Goal: Use online tool/utility: Utilize a website feature to perform a specific function

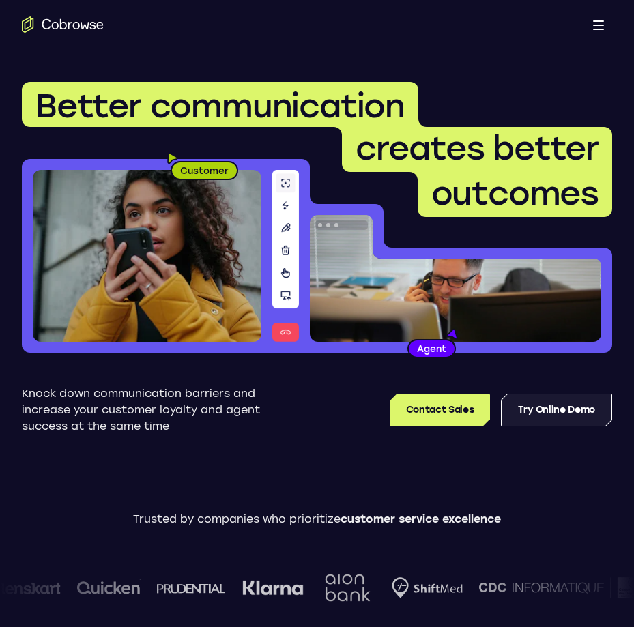
click at [523, 407] on link "Try Online Demo" at bounding box center [556, 410] width 111 height 33
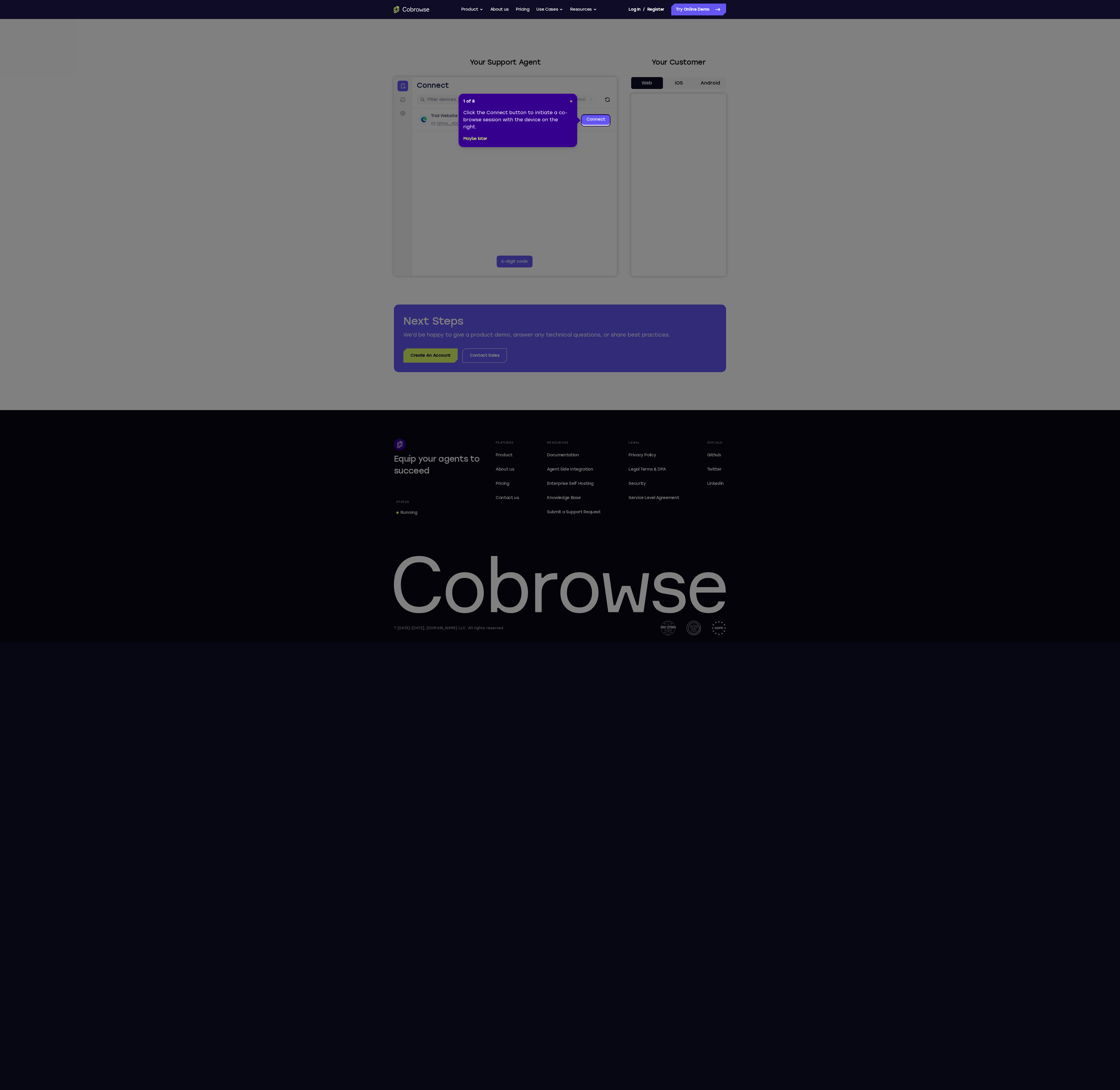
click at [275, 100] on div "1 of 8 × Click the Connect button to initiate a co-browse session with the devi…" at bounding box center [518, 120] width 119 height 53
click at [275, 100] on span "×" at bounding box center [571, 101] width 3 height 5
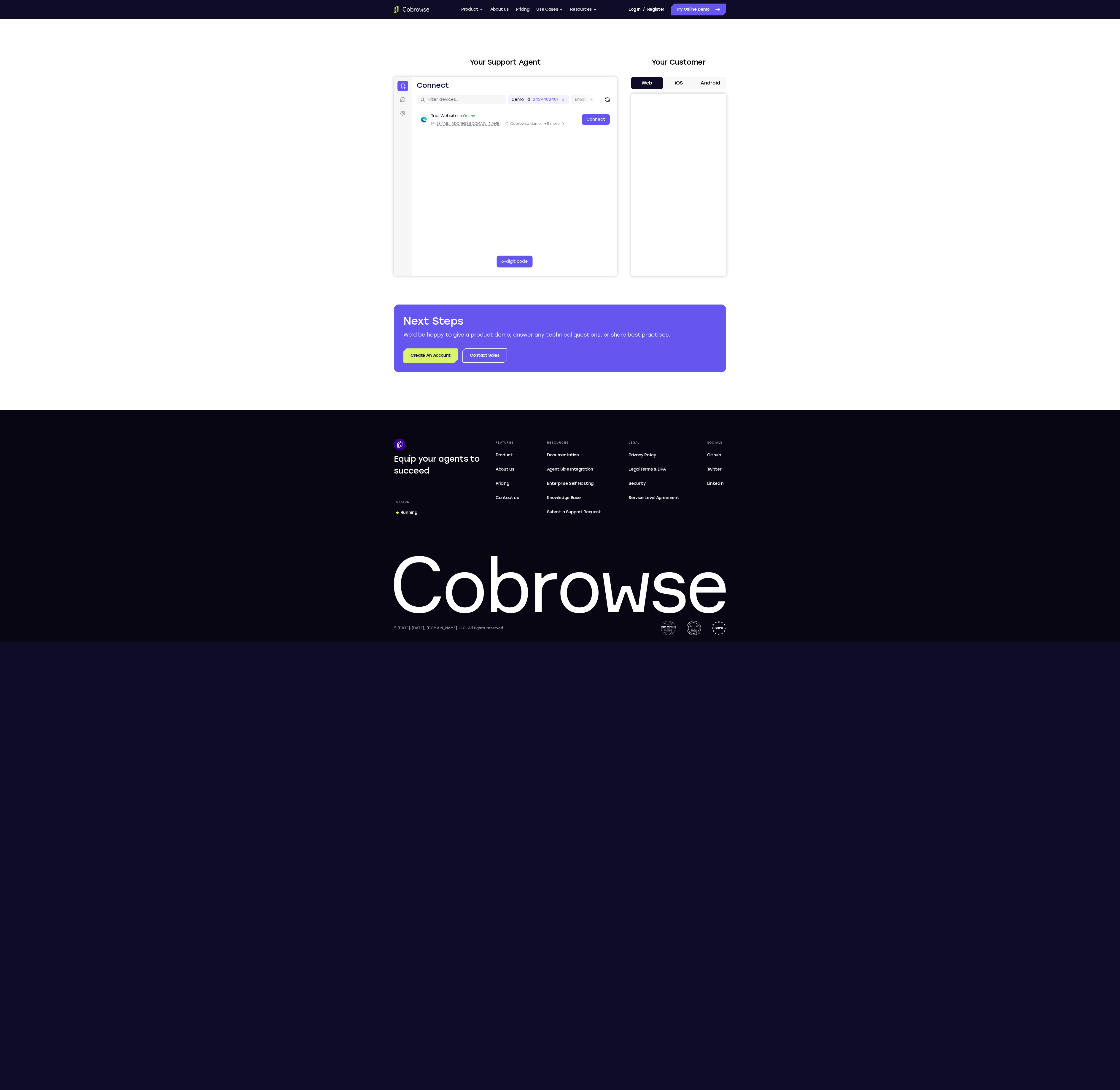
click at [275, 78] on button "iOS" at bounding box center [679, 83] width 32 height 12
click at [275, 77] on button "Android" at bounding box center [710, 83] width 32 height 12
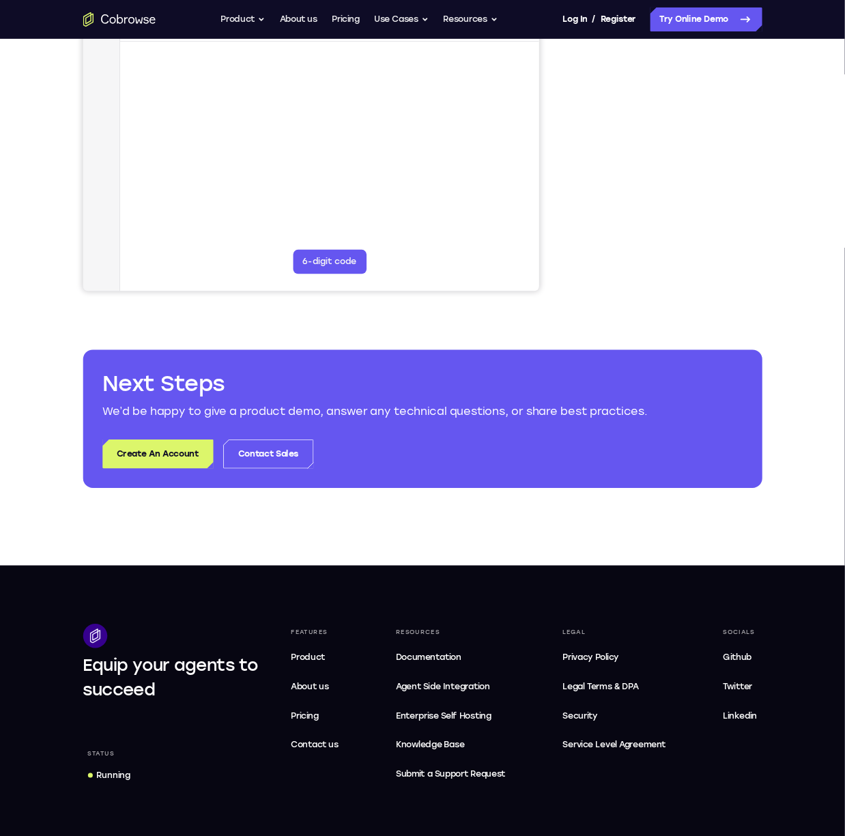
scroll to position [205, 0]
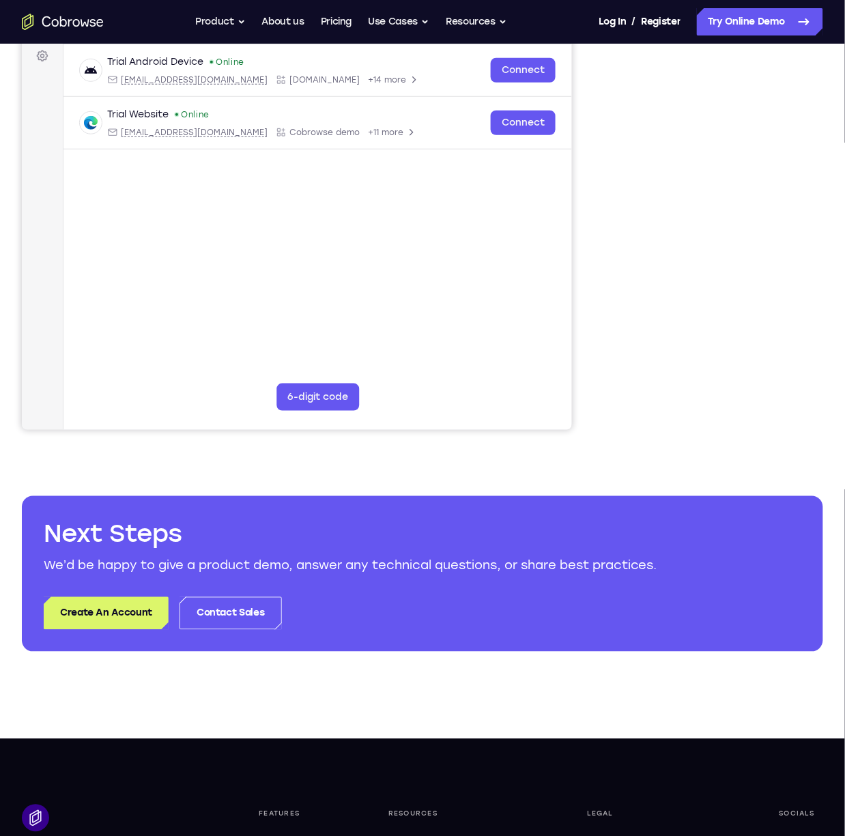
drag, startPoint x: 920, startPoint y: -22, endPoint x: 346, endPoint y: 234, distance: 628.8
click at [346, 234] on main "demo_id 2439492499 2439492499 Email User ID Device ID Device name 6-digit code …" at bounding box center [317, 234] width 508 height 457
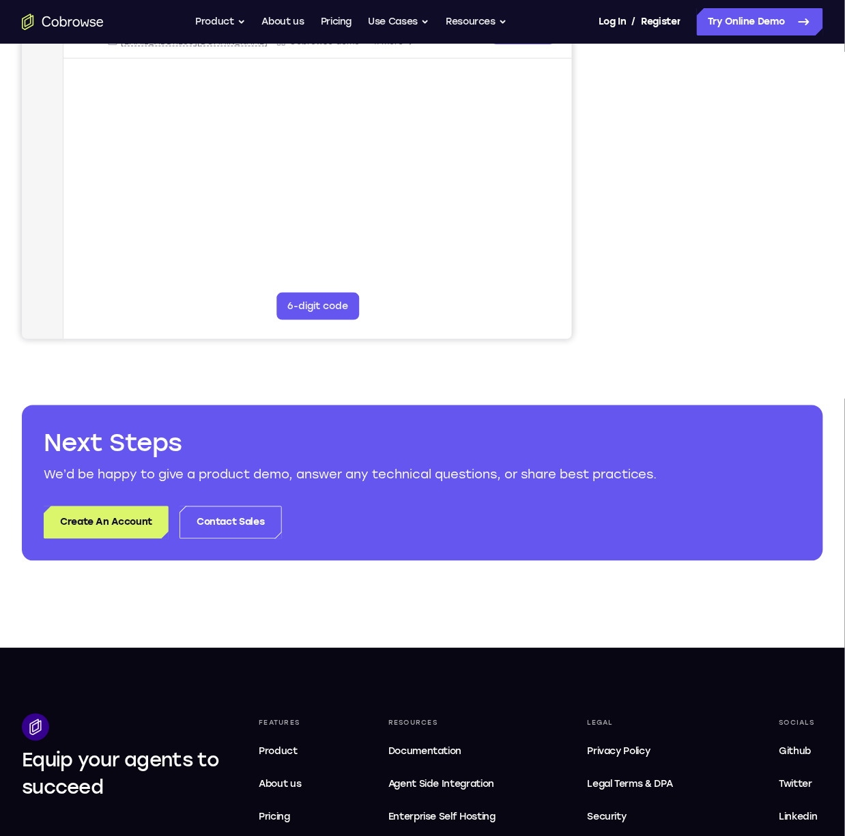
click at [633, 116] on div at bounding box center [713, 130] width 218 height 420
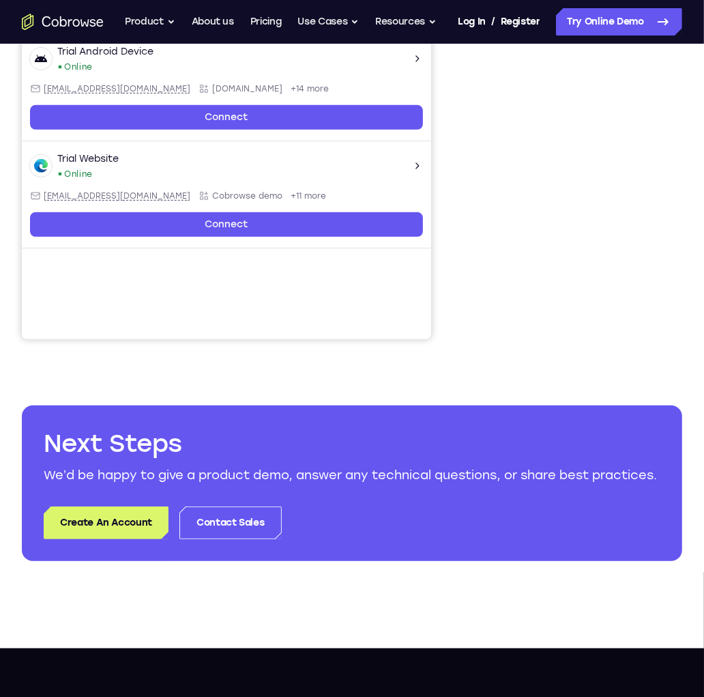
click at [633, 117] on div at bounding box center [573, 130] width 218 height 420
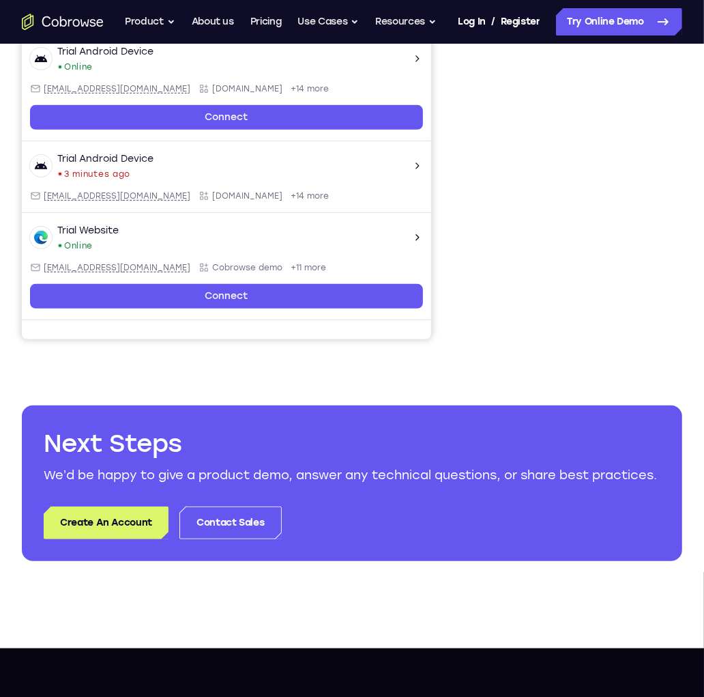
scroll to position [220, 0]
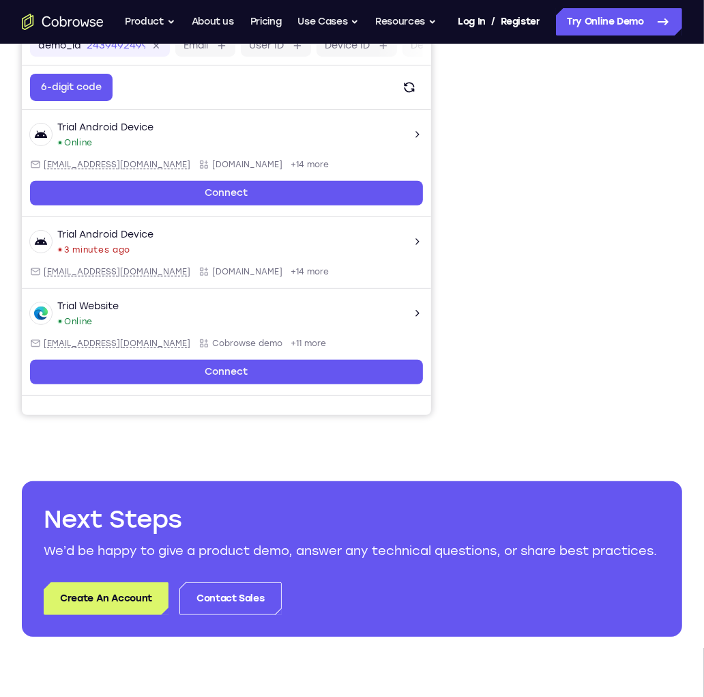
click at [633, 91] on div "Your Support Agent Your Customer Web iOS Android Next Steps We’d be happy to gi…" at bounding box center [352, 274] width 704 height 900
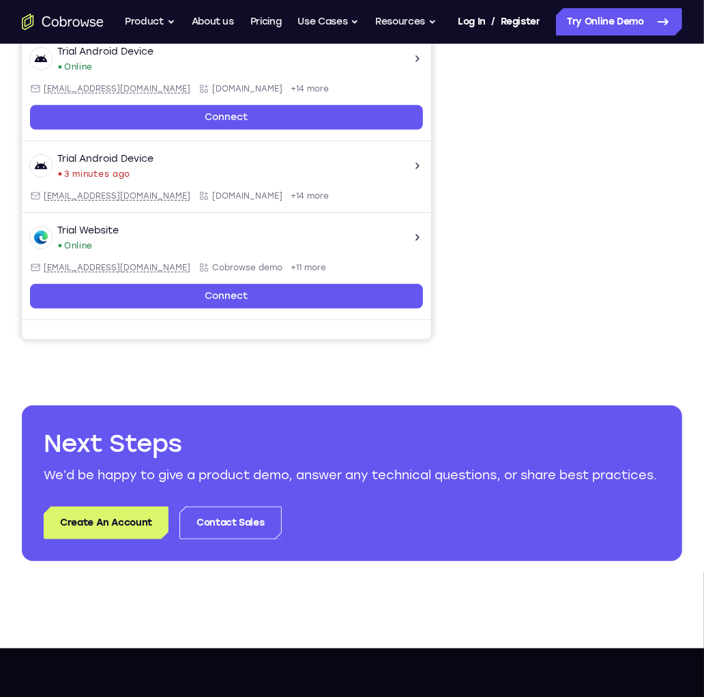
scroll to position [371, 0]
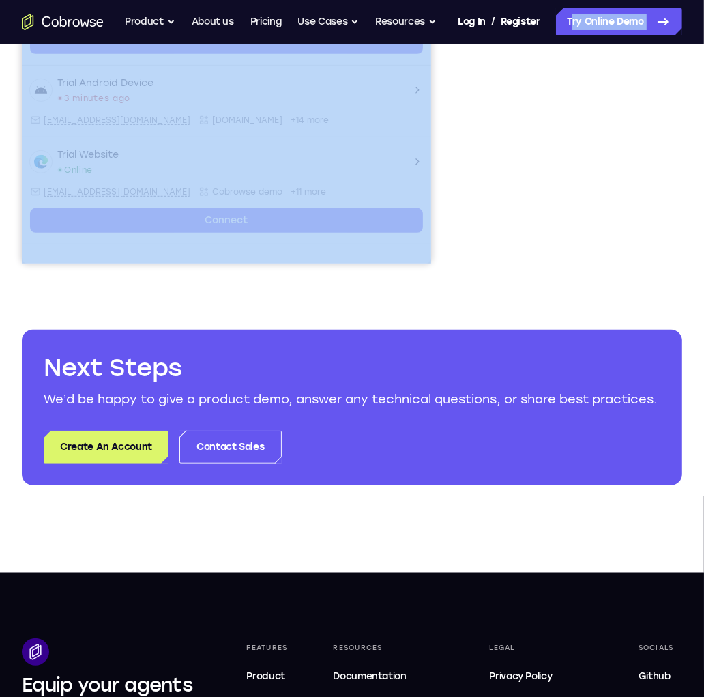
click at [540, 273] on body "Open main menu Go back Powerful, Flexible and Trustworthy. Avoid all extra fric…" at bounding box center [352, 359] width 704 height 1460
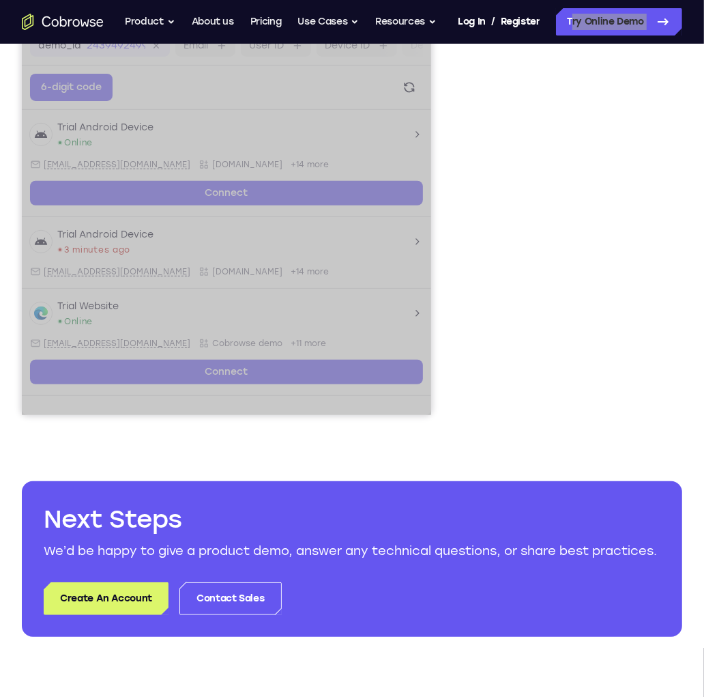
scroll to position [144, 0]
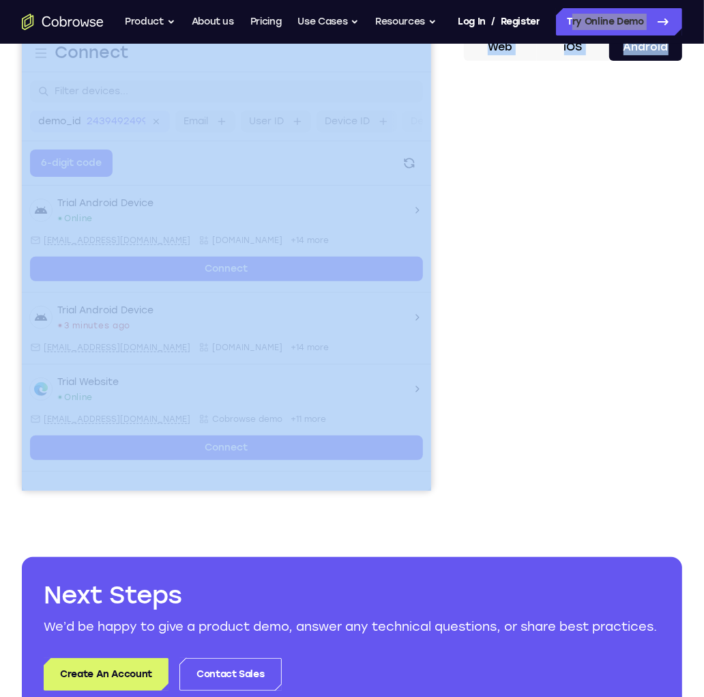
click at [460, 101] on div "Your Support Agent Your Customer Web iOS Android" at bounding box center [352, 239] width 660 height 504
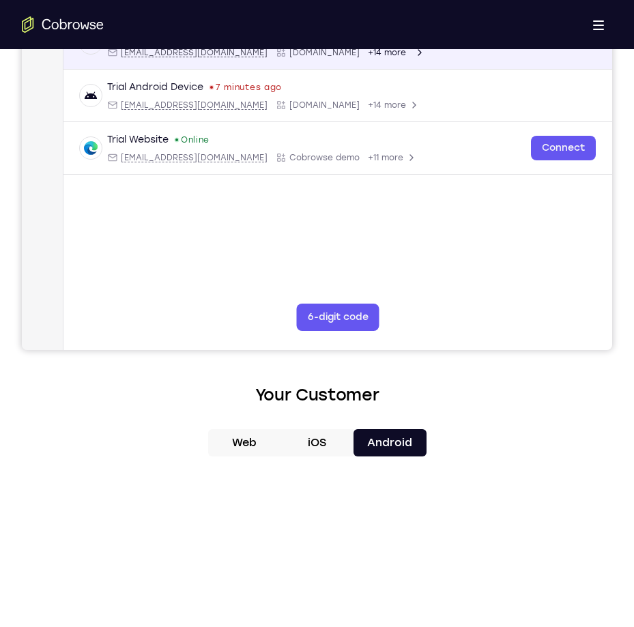
scroll to position [227, 0]
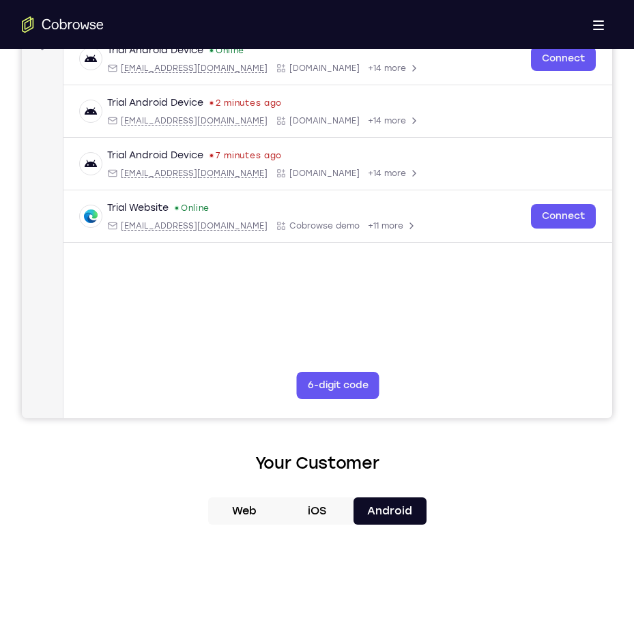
drag, startPoint x: 624, startPoint y: 104, endPoint x: 801, endPoint y: 97, distance: 176.8
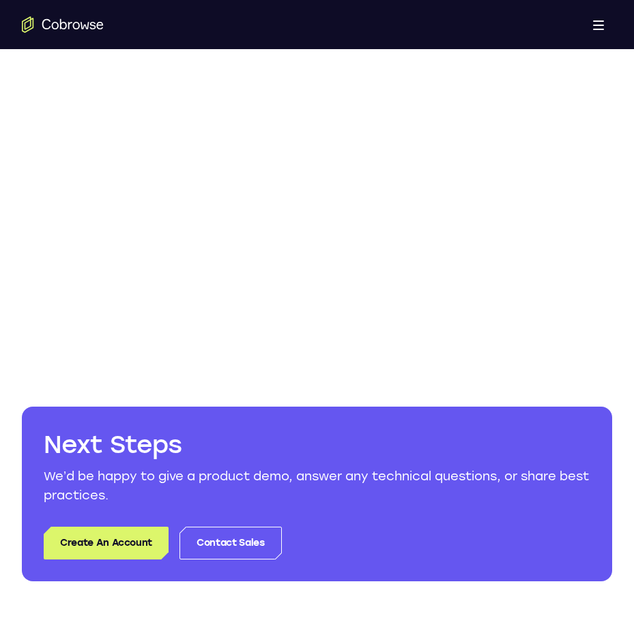
scroll to position [773, 0]
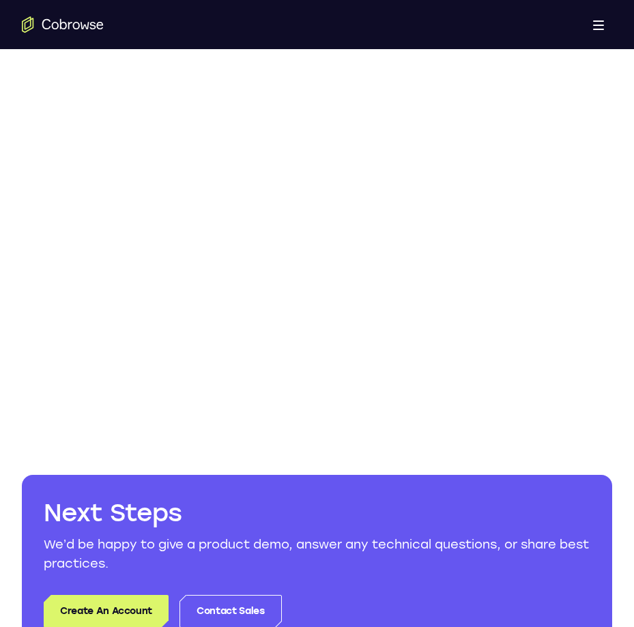
click at [450, 200] on div at bounding box center [317, 200] width 590 height 420
click at [465, 181] on div at bounding box center [317, 200] width 590 height 420
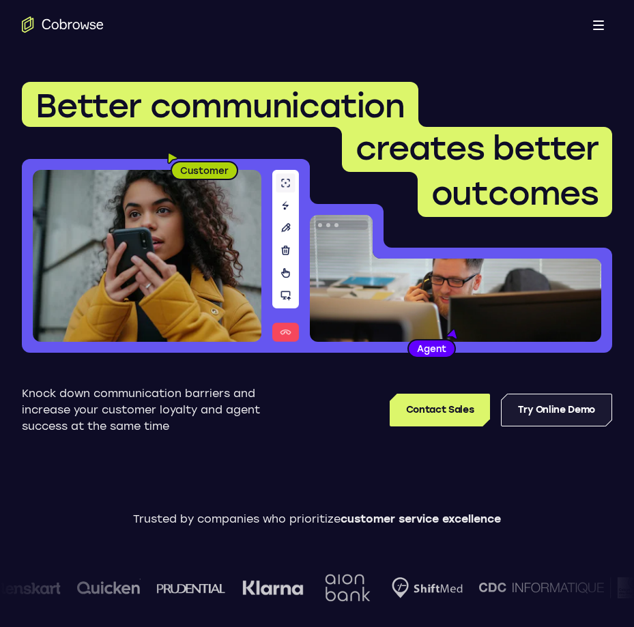
click at [514, 407] on link "Try Online Demo" at bounding box center [556, 410] width 111 height 33
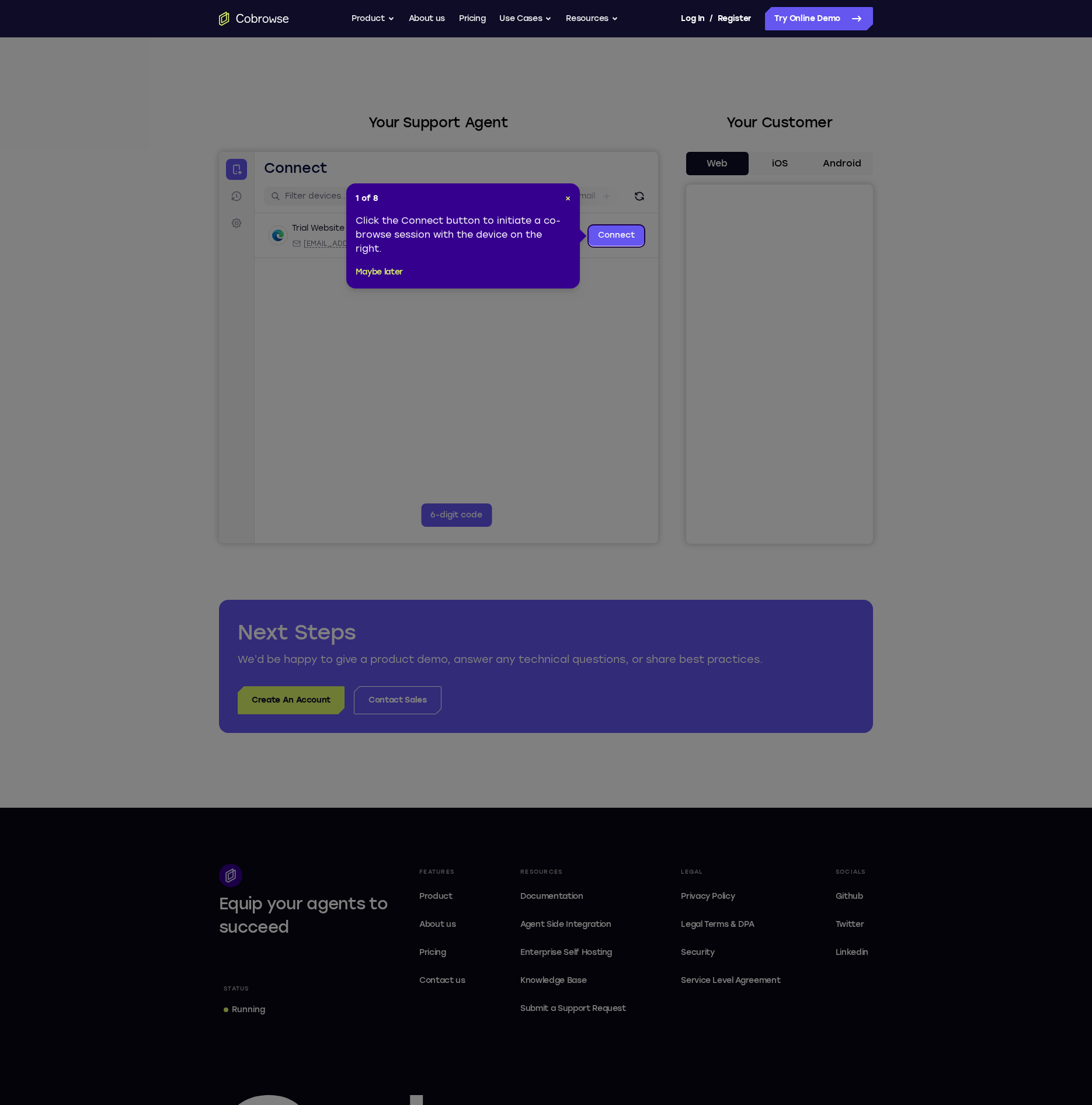
click at [542, 506] on icon at bounding box center [555, 552] width 1109 height 1105
click at [542, 190] on div "1 of 8 × Click the Connect button to initiate a co-browse session with the devi…" at bounding box center [463, 235] width 234 height 105
click at [542, 196] on header "1 of 8 ×" at bounding box center [462, 199] width 215 height 12
click at [542, 201] on span "×" at bounding box center [567, 199] width 5 height 10
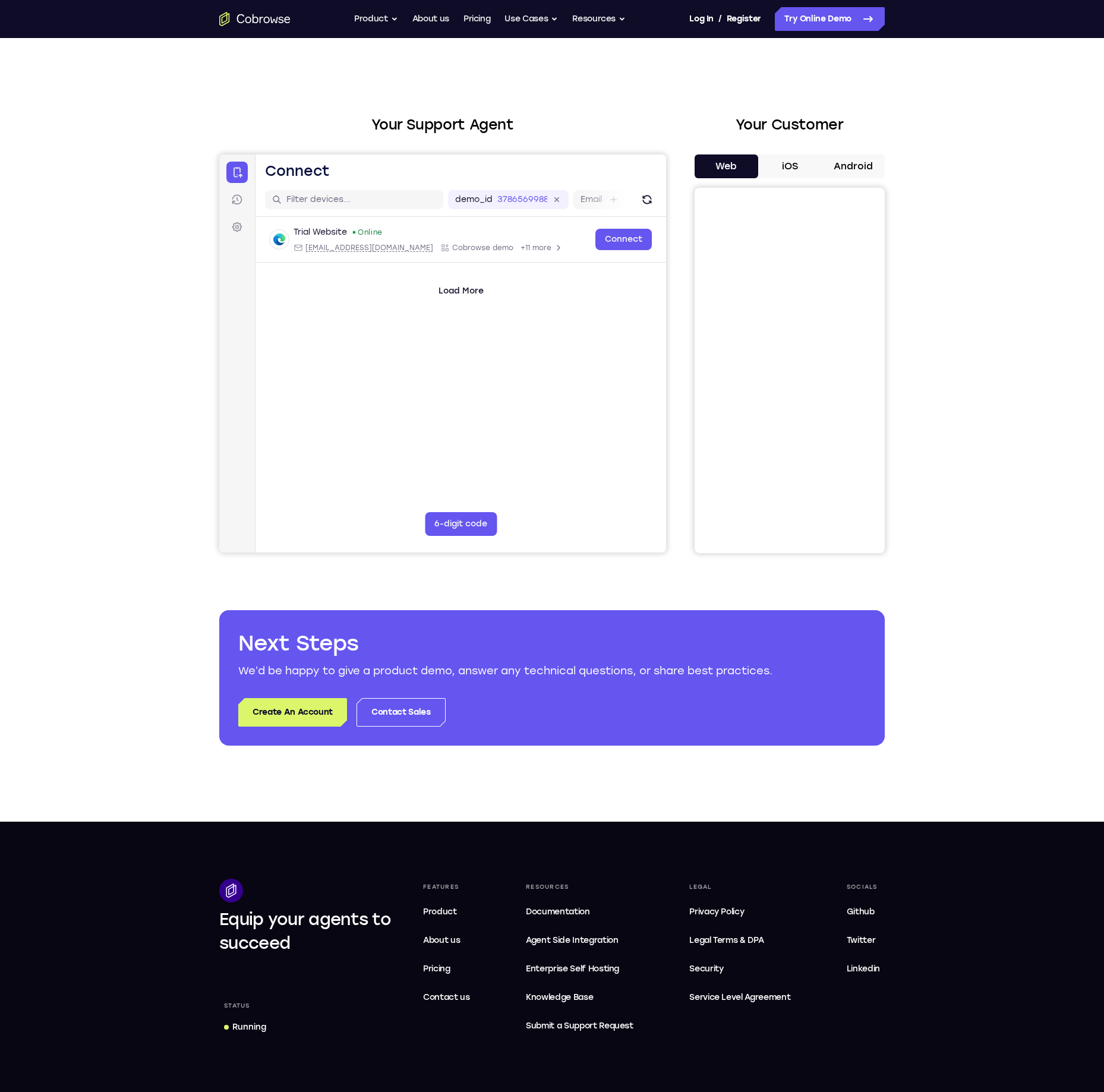
click at [551, 147] on div "Your Customer Web iOS Android" at bounding box center [789, 334] width 190 height 439
drag, startPoint x: 841, startPoint y: 151, endPoint x: 841, endPoint y: 160, distance: 9.0
click at [551, 152] on div "Your Customer Web iOS Android" at bounding box center [789, 334] width 190 height 439
click at [551, 162] on button "Android" at bounding box center [852, 165] width 64 height 24
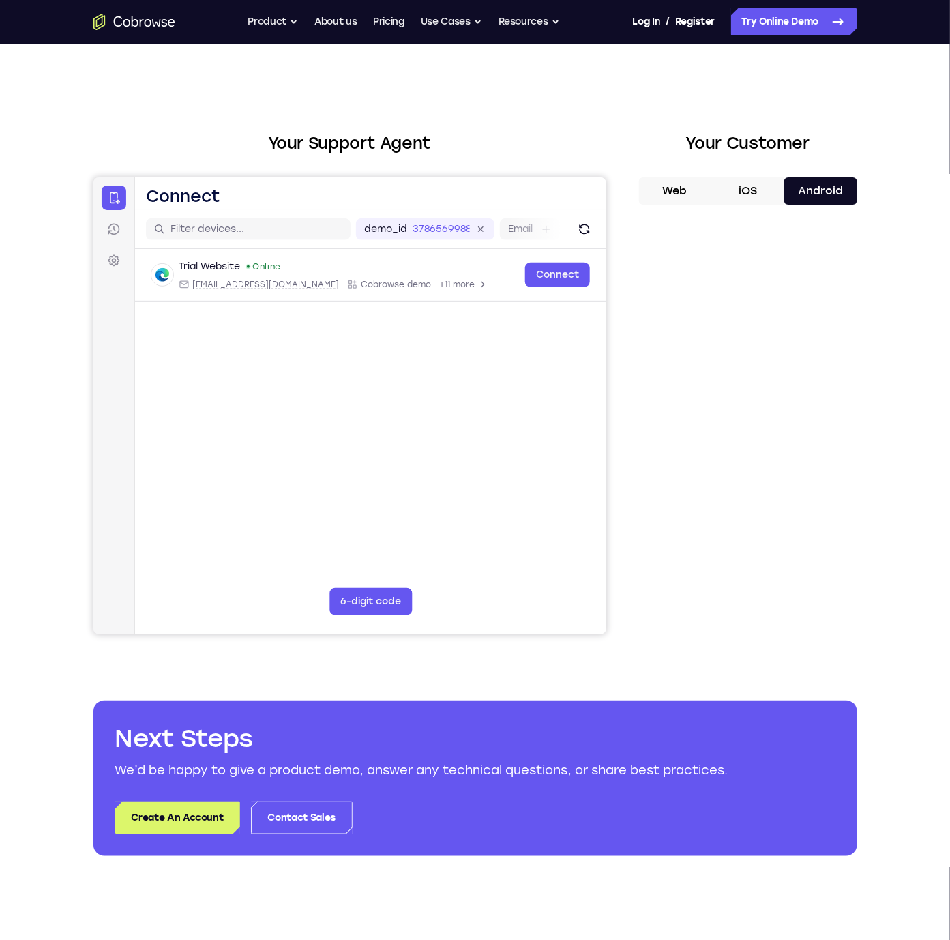
drag, startPoint x: 1201, startPoint y: 0, endPoint x: 706, endPoint y: 113, distance: 507.4
click at [633, 113] on div "Your Support Agent Your Customer Web iOS Android Next Steps We’d be happy to gi…" at bounding box center [475, 494] width 873 height 900
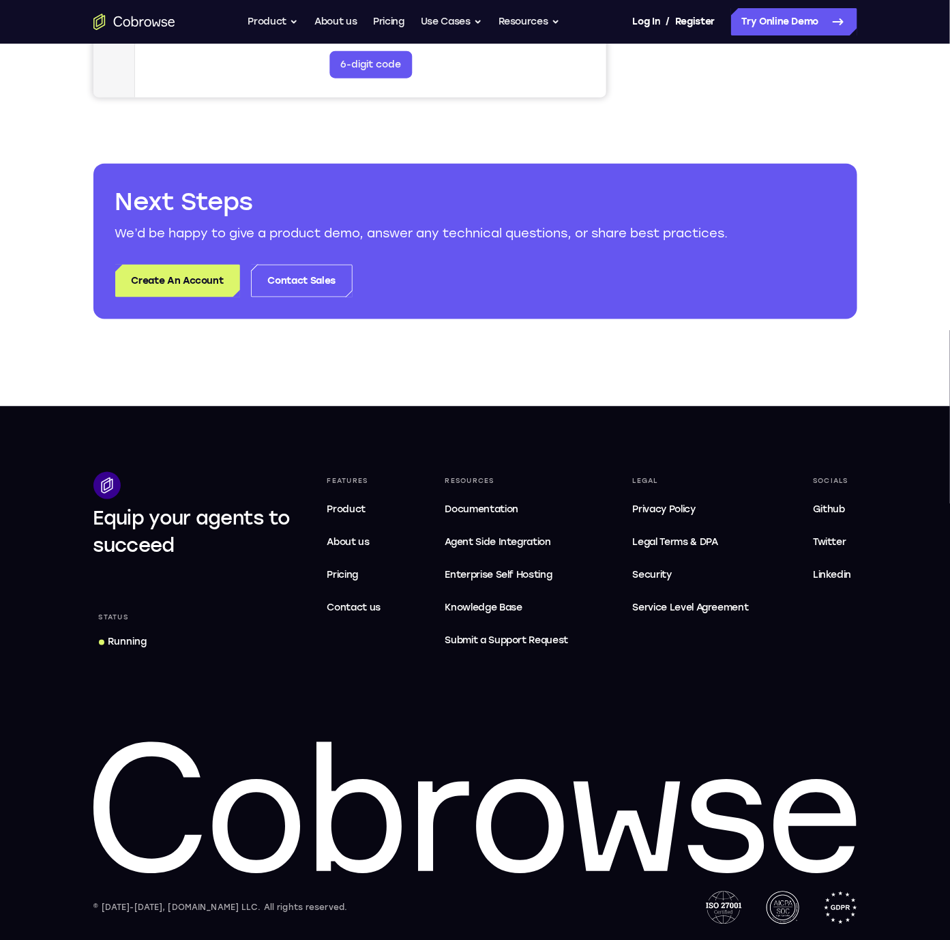
scroll to position [332, 0]
